Goal: Check status: Check status

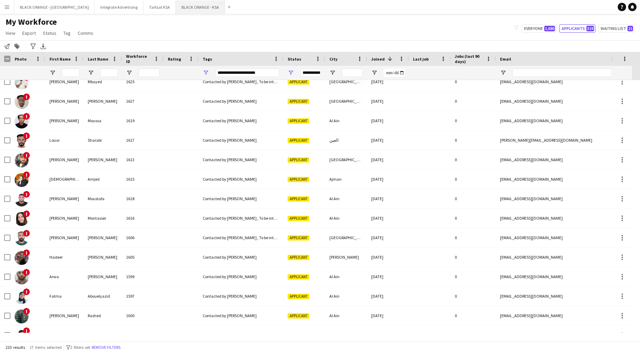
click at [176, 4] on button "BLACK ORANGE - KSA Close" at bounding box center [200, 7] width 49 height 14
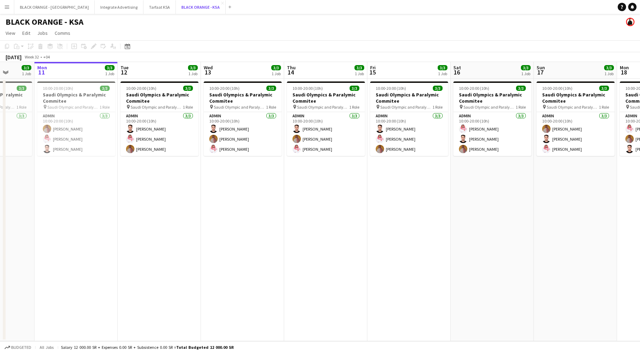
scroll to position [0, 214]
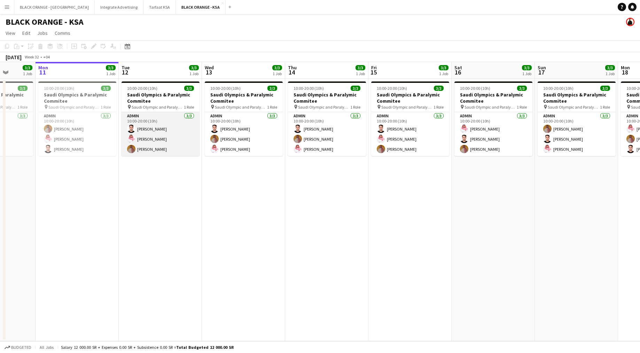
click at [172, 142] on app-card-role "Admin [DATE] 10:00-20:00 (10h) [PERSON_NAME] [PERSON_NAME] [PERSON_NAME] Yagmowr" at bounding box center [161, 134] width 78 height 44
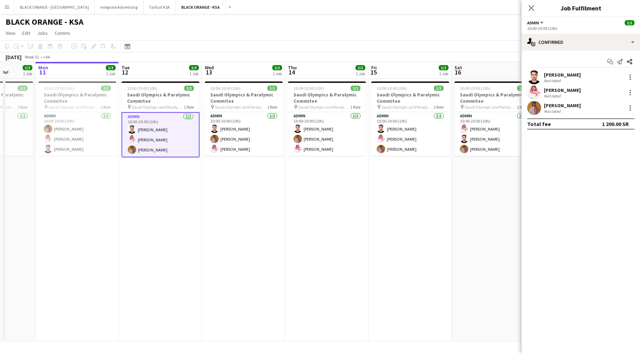
click at [172, 142] on app-card-role "Admin [DATE] 10:00-20:00 (10h) [PERSON_NAME] [PERSON_NAME] [PERSON_NAME] Yagmowr" at bounding box center [161, 134] width 78 height 45
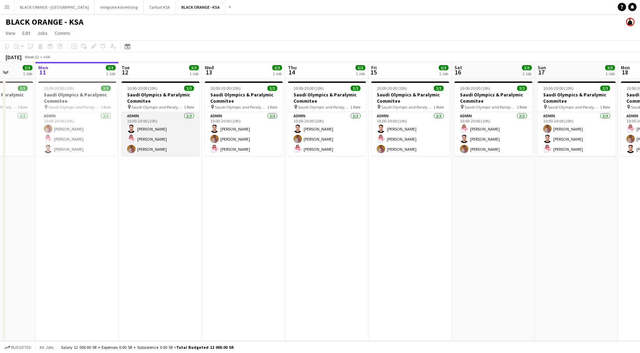
click at [166, 129] on app-card-role "Admin [DATE] 10:00-20:00 (10h) [PERSON_NAME] [PERSON_NAME] [PERSON_NAME] Yagmowr" at bounding box center [161, 134] width 78 height 44
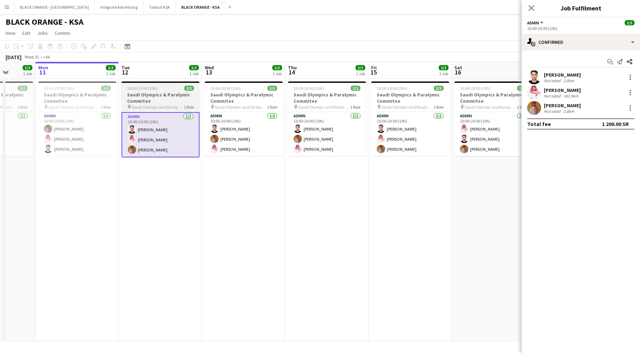
click at [151, 93] on h3 "Saudi Olympics & Paralymic Commitee" at bounding box center [161, 98] width 78 height 13
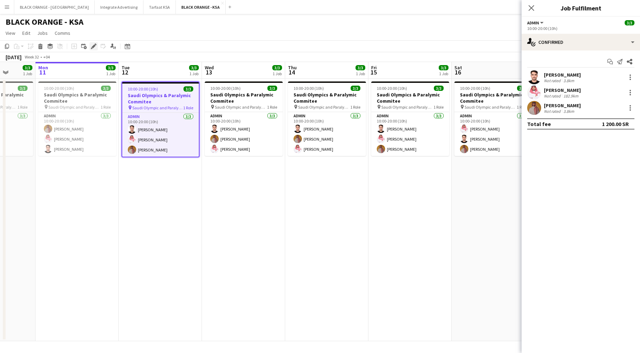
click at [91, 48] on icon "Edit" at bounding box center [94, 47] width 6 height 6
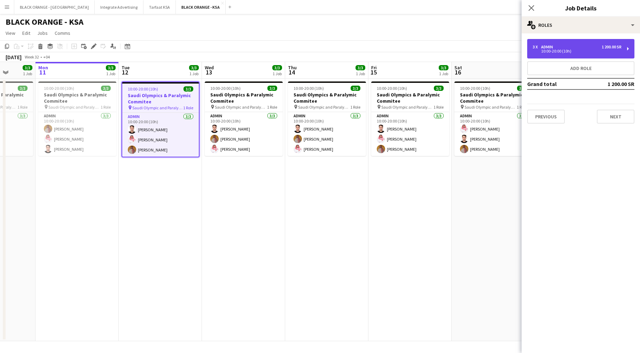
click at [547, 48] on div "Admin" at bounding box center [548, 47] width 15 height 5
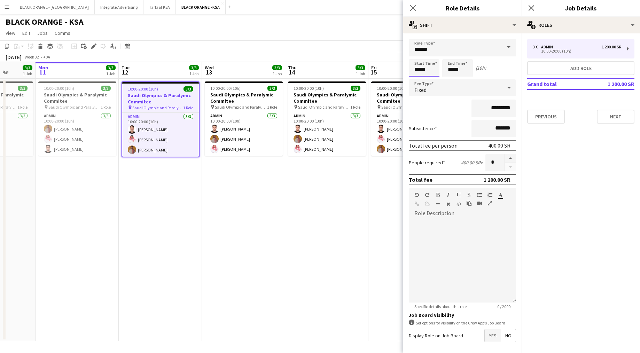
click at [423, 65] on input "*****" at bounding box center [424, 67] width 31 height 17
click at [418, 57] on div at bounding box center [417, 55] width 14 height 7
type input "*****"
click at [418, 57] on div at bounding box center [417, 55] width 14 height 7
click at [461, 68] on input "*****" at bounding box center [457, 67] width 31 height 17
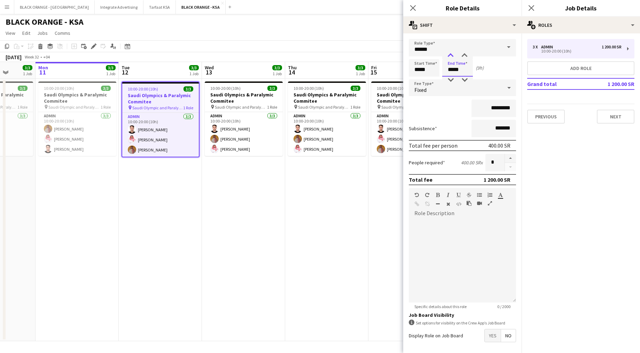
click at [451, 57] on div at bounding box center [451, 55] width 14 height 7
type input "*****"
click at [451, 57] on div at bounding box center [451, 55] width 14 height 7
click at [412, 7] on icon at bounding box center [413, 8] width 7 height 7
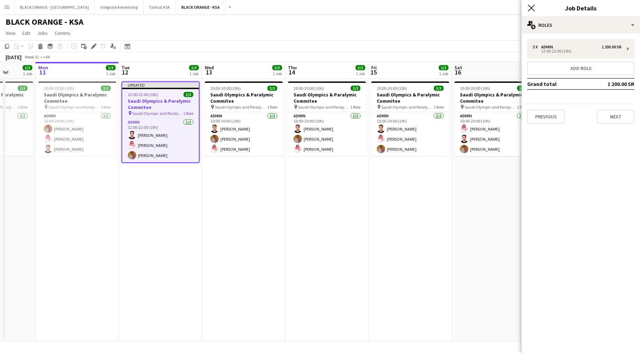
click at [535, 8] on icon "Close pop-in" at bounding box center [531, 8] width 7 height 7
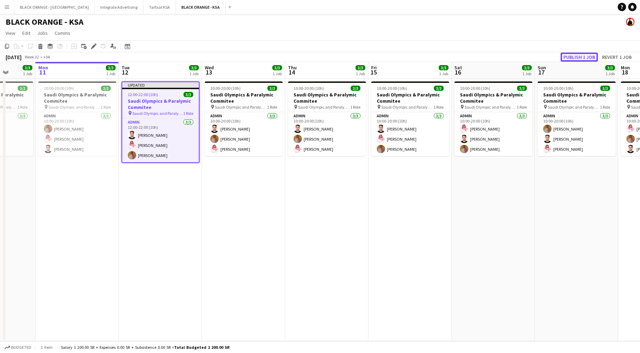
click at [587, 55] on button "Publish 1 job" at bounding box center [579, 57] width 37 height 9
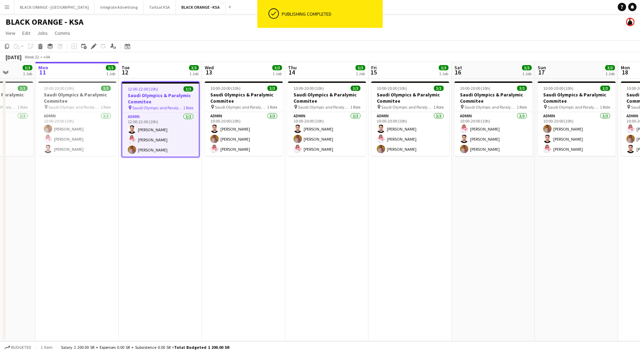
click at [9, 11] on button "Menu" at bounding box center [7, 7] width 14 height 14
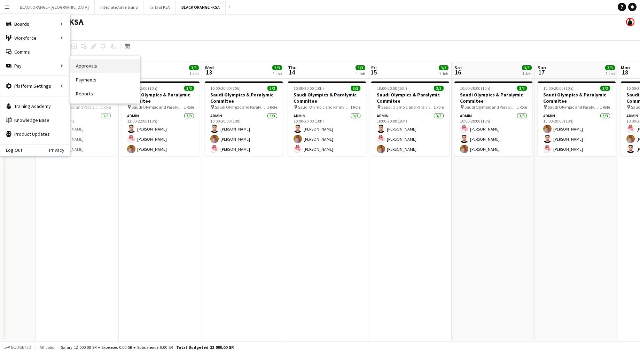
click at [81, 69] on link "Approvals" at bounding box center [105, 66] width 70 height 14
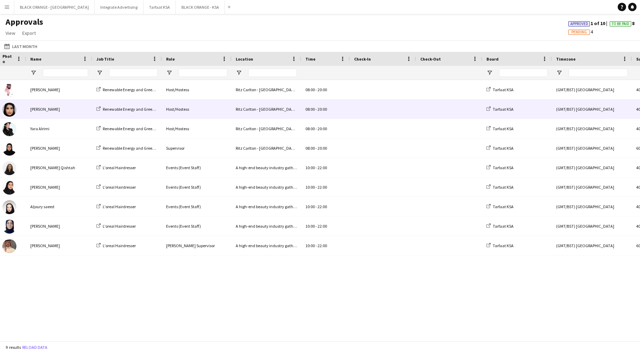
scroll to position [0, 96]
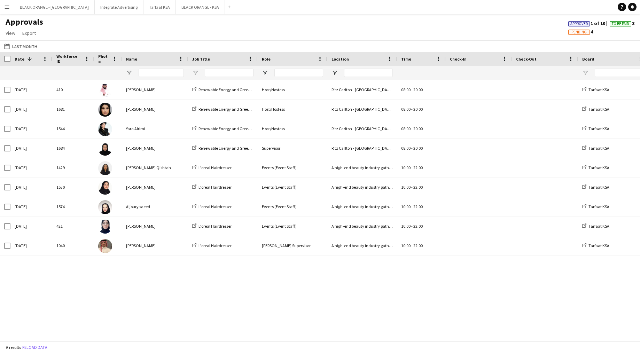
click at [24, 58] on span at bounding box center [28, 59] width 8 height 6
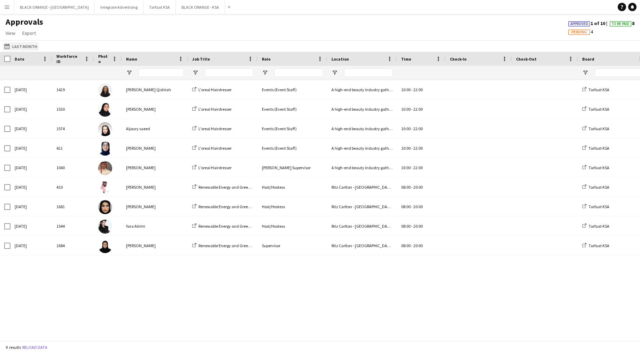
click at [25, 46] on button "Last Month Last Month" at bounding box center [21, 46] width 36 height 8
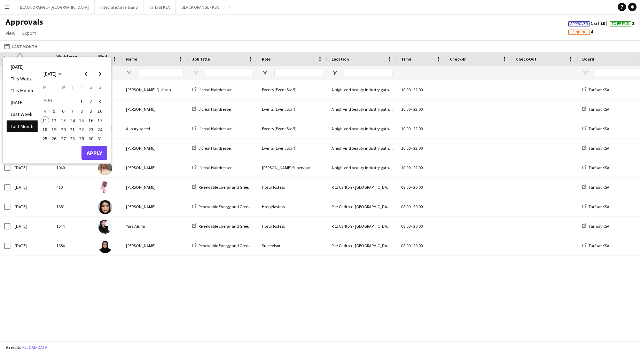
click at [50, 118] on span "12" at bounding box center [54, 120] width 8 height 8
click at [50, 119] on span "12" at bounding box center [54, 120] width 8 height 8
click at [47, 120] on span "11" at bounding box center [45, 120] width 8 height 8
click at [100, 150] on button "Apply" at bounding box center [94, 153] width 26 height 14
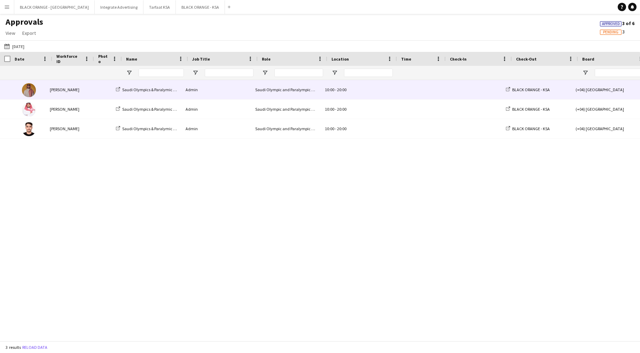
scroll to position [0, 76]
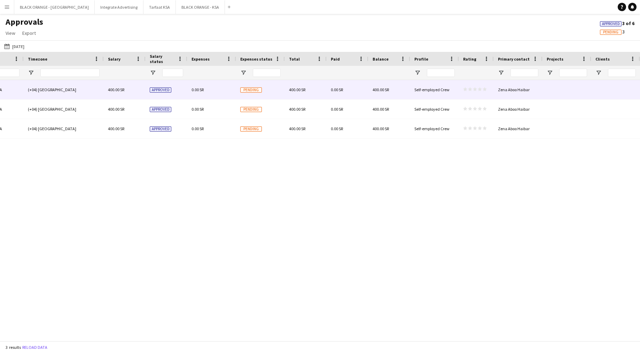
click at [257, 87] on span "Pending" at bounding box center [251, 89] width 22 height 5
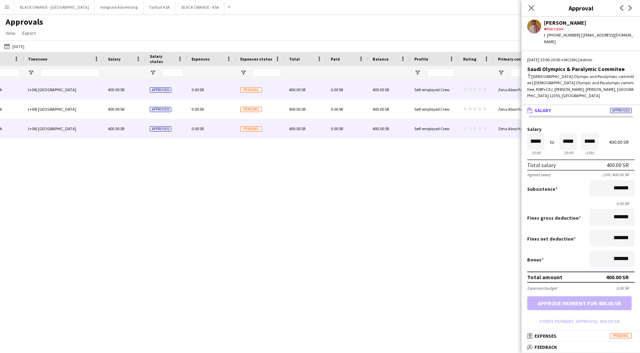
click at [259, 127] on span "Pending" at bounding box center [251, 128] width 22 height 5
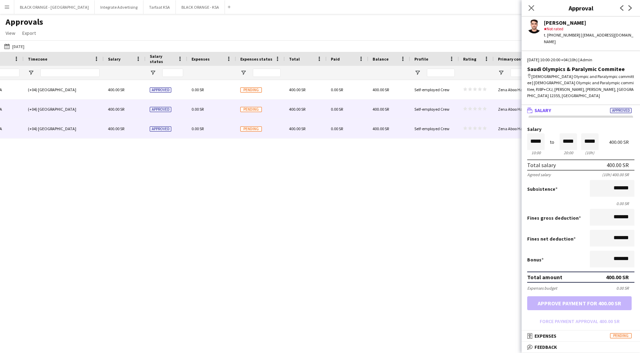
click at [244, 108] on span "Pending" at bounding box center [251, 109] width 22 height 5
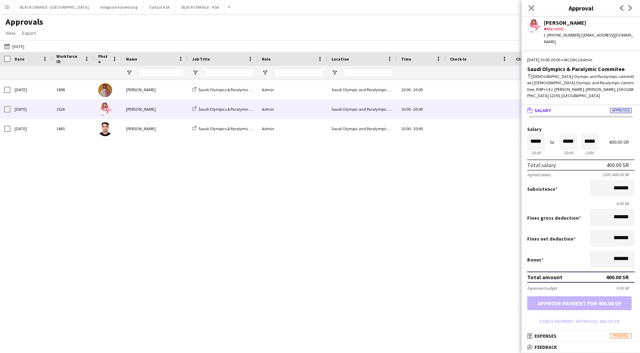
click at [376, 218] on div "BLACK ORANGE - KSA (+04) [GEOGRAPHIC_DATA] 10:00 - 20:00 Saudi Olympic and Para…" at bounding box center [320, 206] width 640 height 253
click at [18, 46] on button "Last Month [DATE]" at bounding box center [14, 46] width 23 height 8
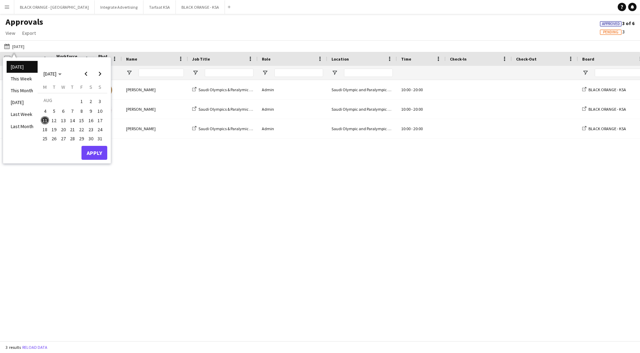
click at [56, 118] on span "12" at bounding box center [54, 120] width 8 height 8
click at [62, 121] on span "13" at bounding box center [63, 120] width 8 height 8
click at [76, 120] on span "14" at bounding box center [72, 120] width 8 height 8
click at [86, 102] on button "2" at bounding box center [90, 101] width 9 height 11
click at [87, 102] on span "2" at bounding box center [91, 101] width 8 height 10
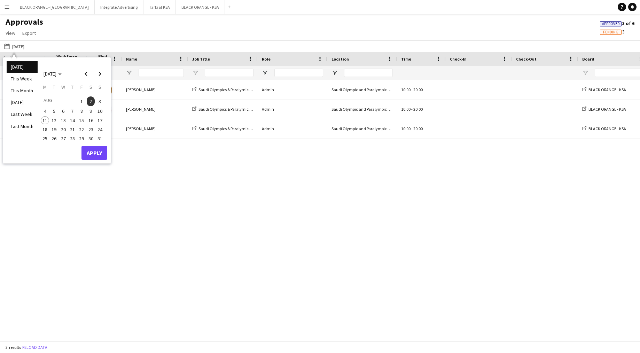
click at [87, 100] on span "2" at bounding box center [91, 101] width 8 height 10
